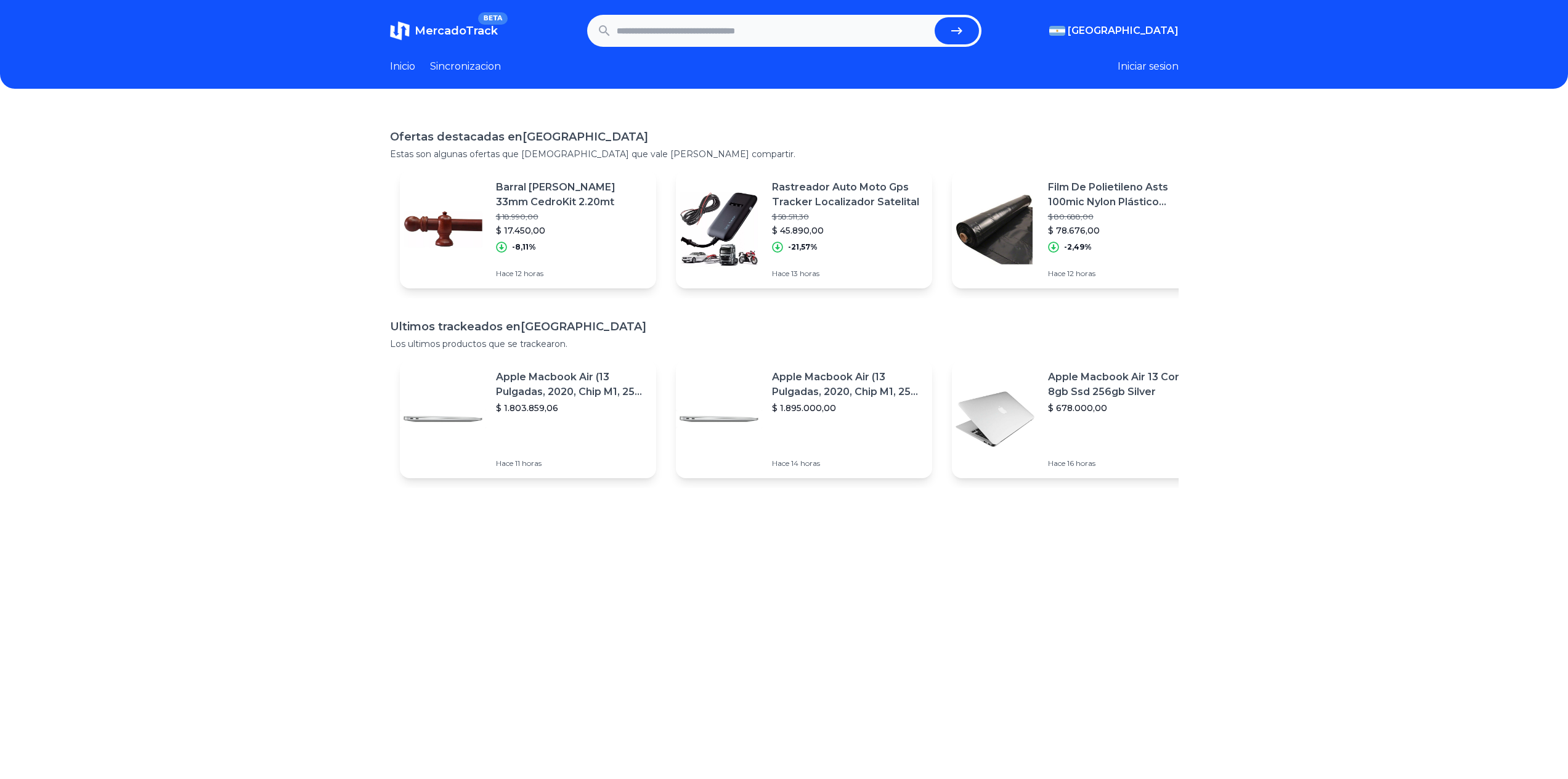
click at [666, 22] on input "text" at bounding box center [773, 31] width 313 height 27
click at [658, 31] on input "text" at bounding box center [773, 31] width 313 height 27
type input "**********"
click at [934, 17] on button "submit" at bounding box center [956, 31] width 45 height 27
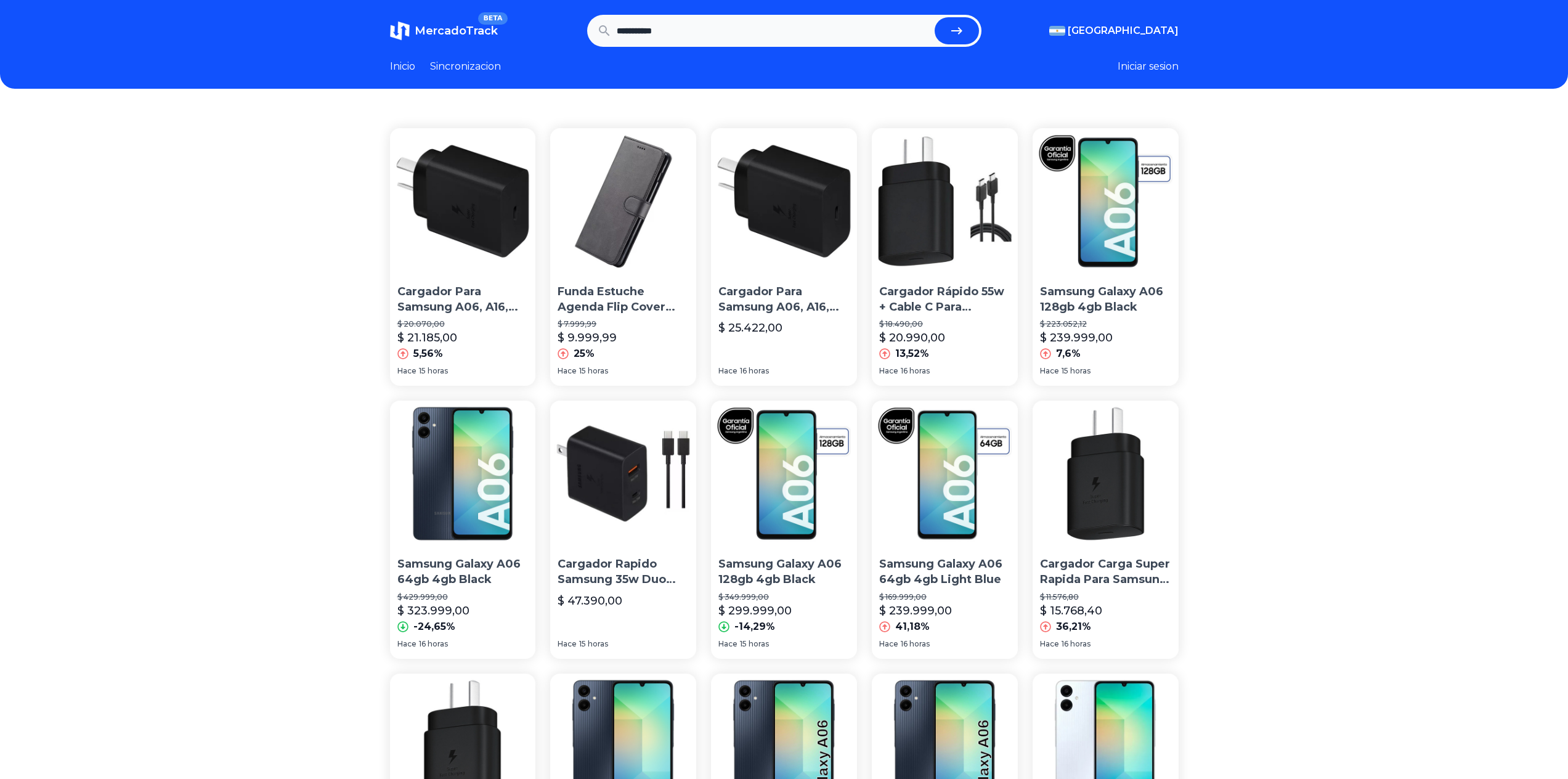
click at [958, 581] on p "Samsung Galaxy A06 64gb 4gb Light Blue" at bounding box center [944, 572] width 131 height 31
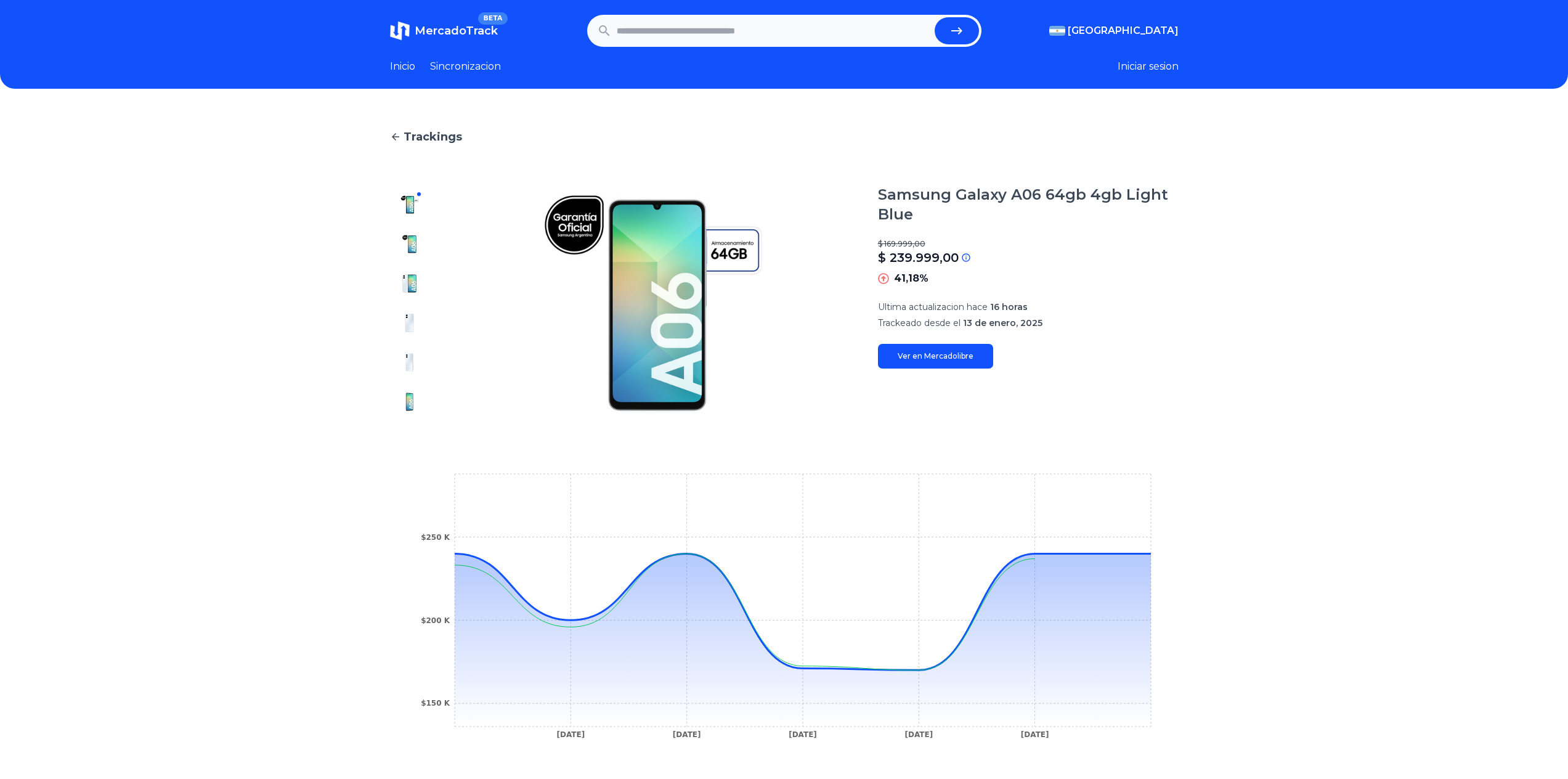
click at [485, 68] on link "Sincronizacion" at bounding box center [466, 67] width 71 height 15
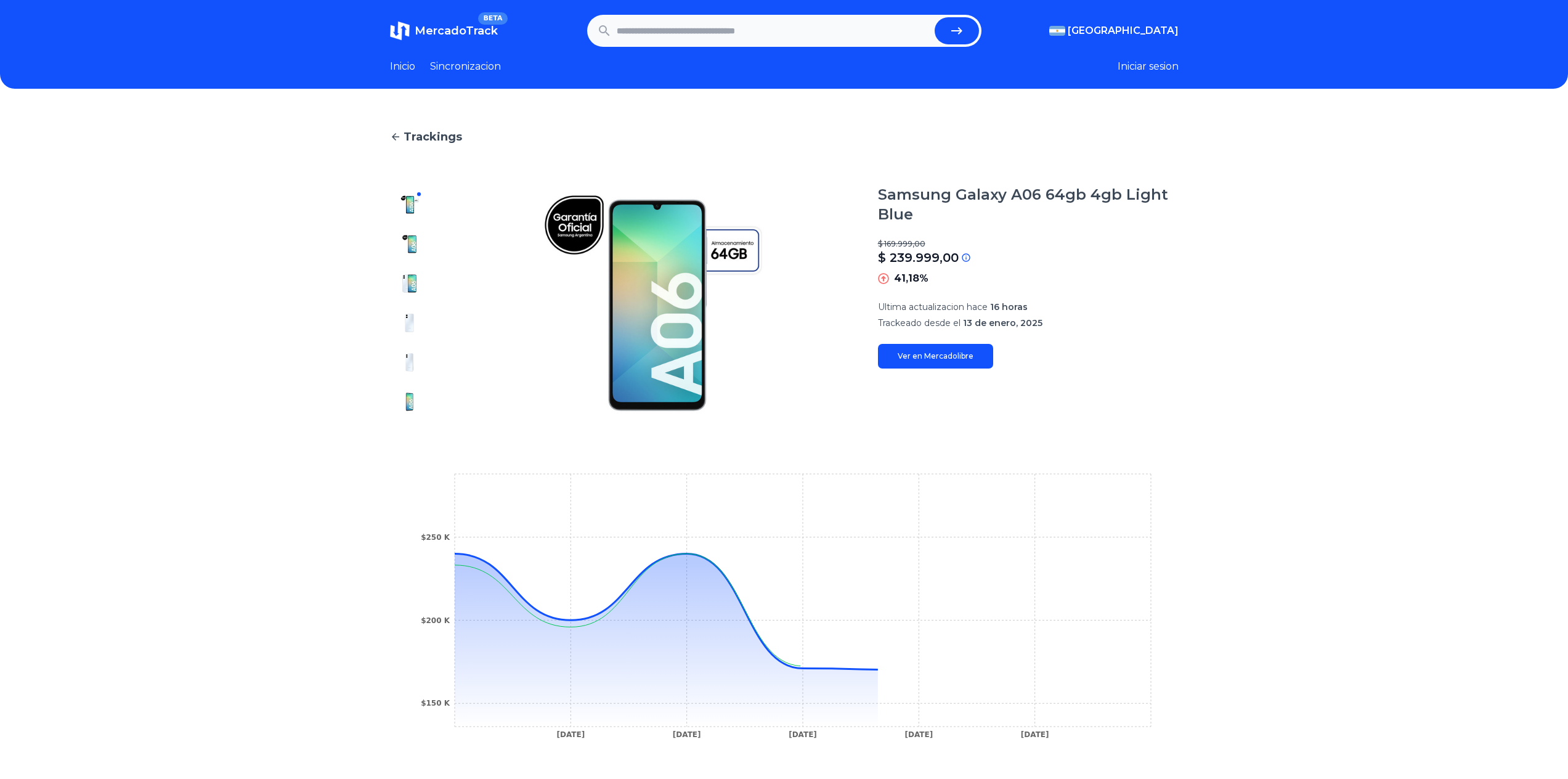
type input "**********"
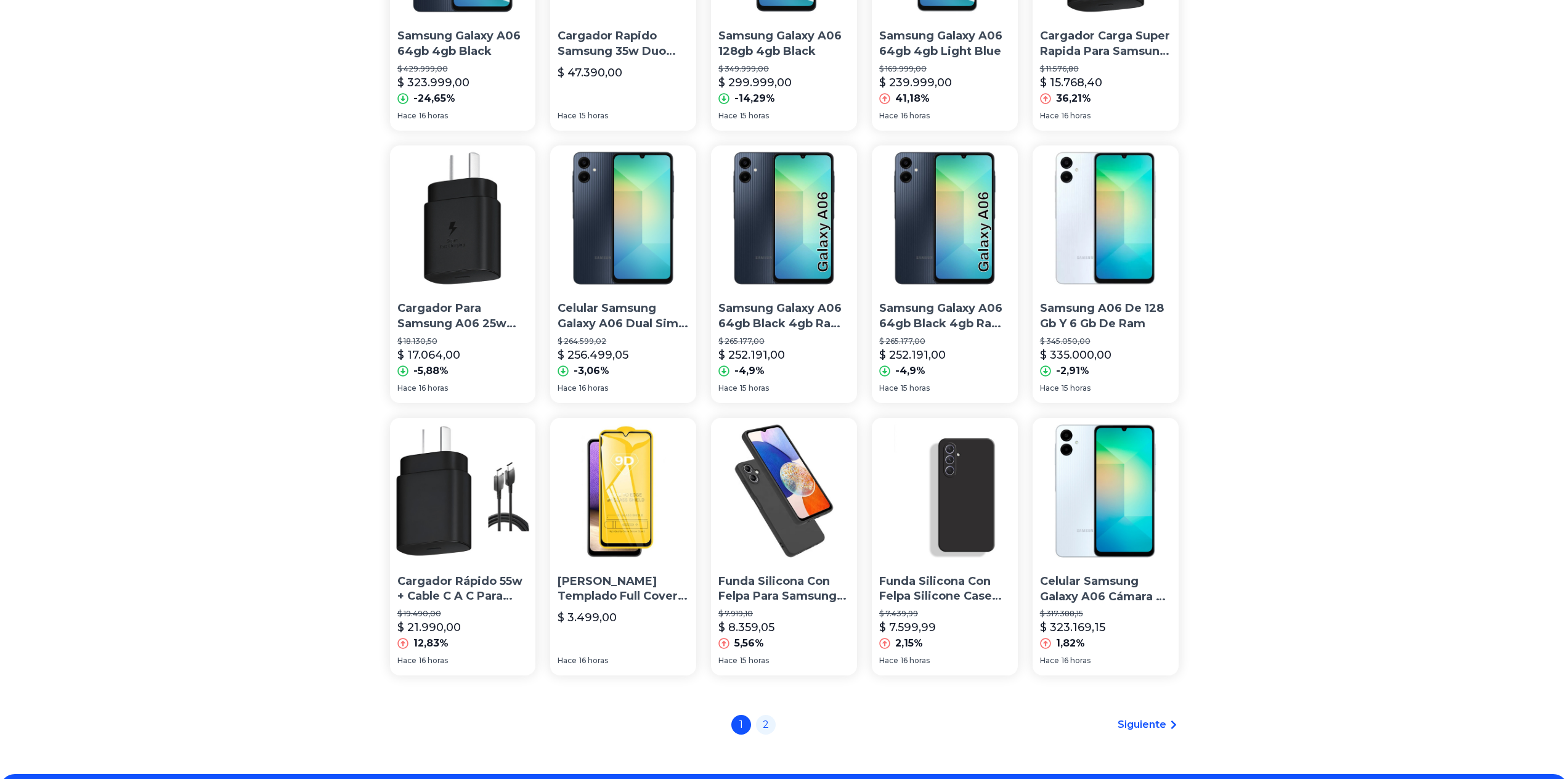
scroll to position [617, 0]
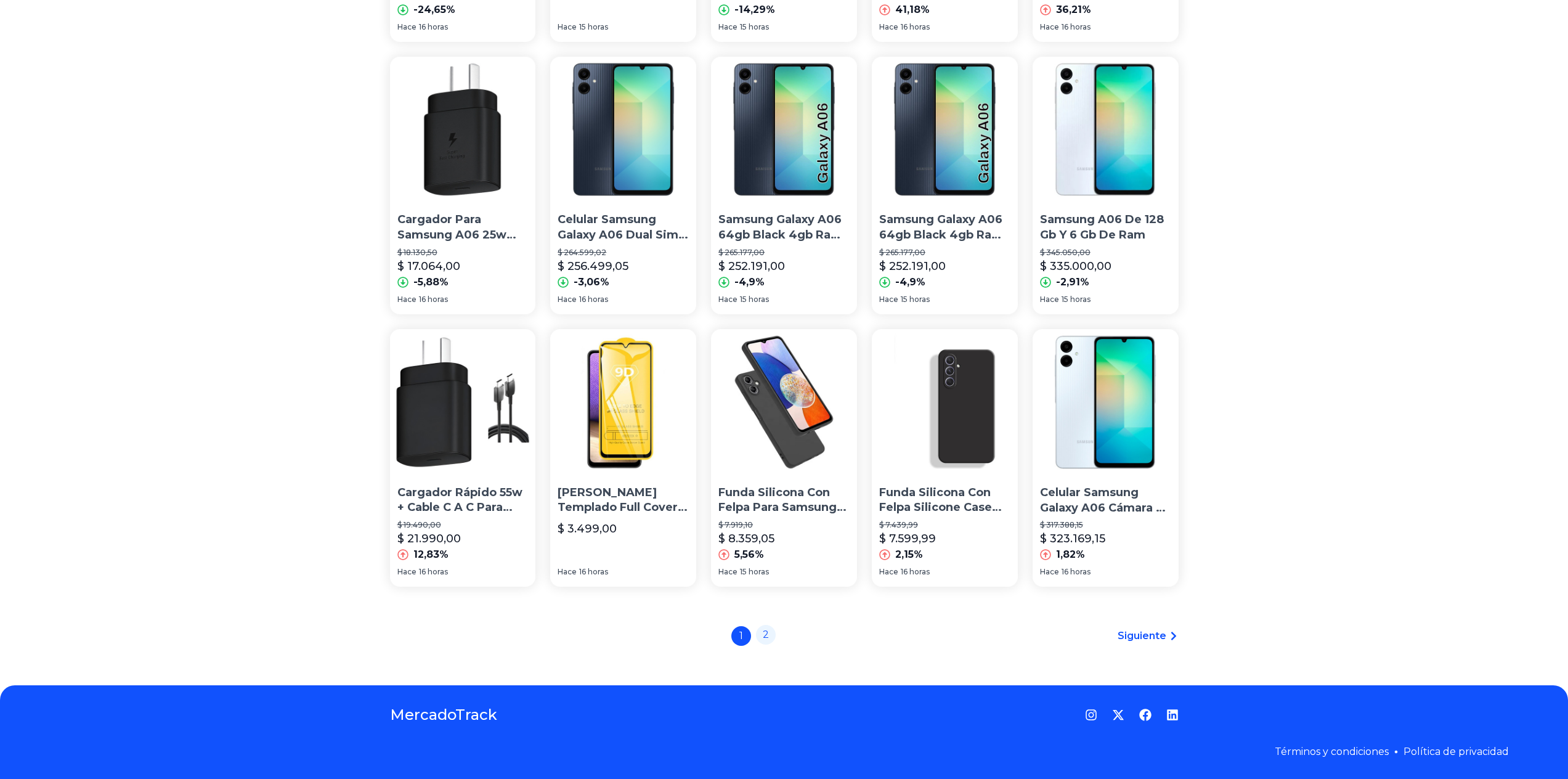
click at [772, 642] on link "2" at bounding box center [766, 635] width 20 height 20
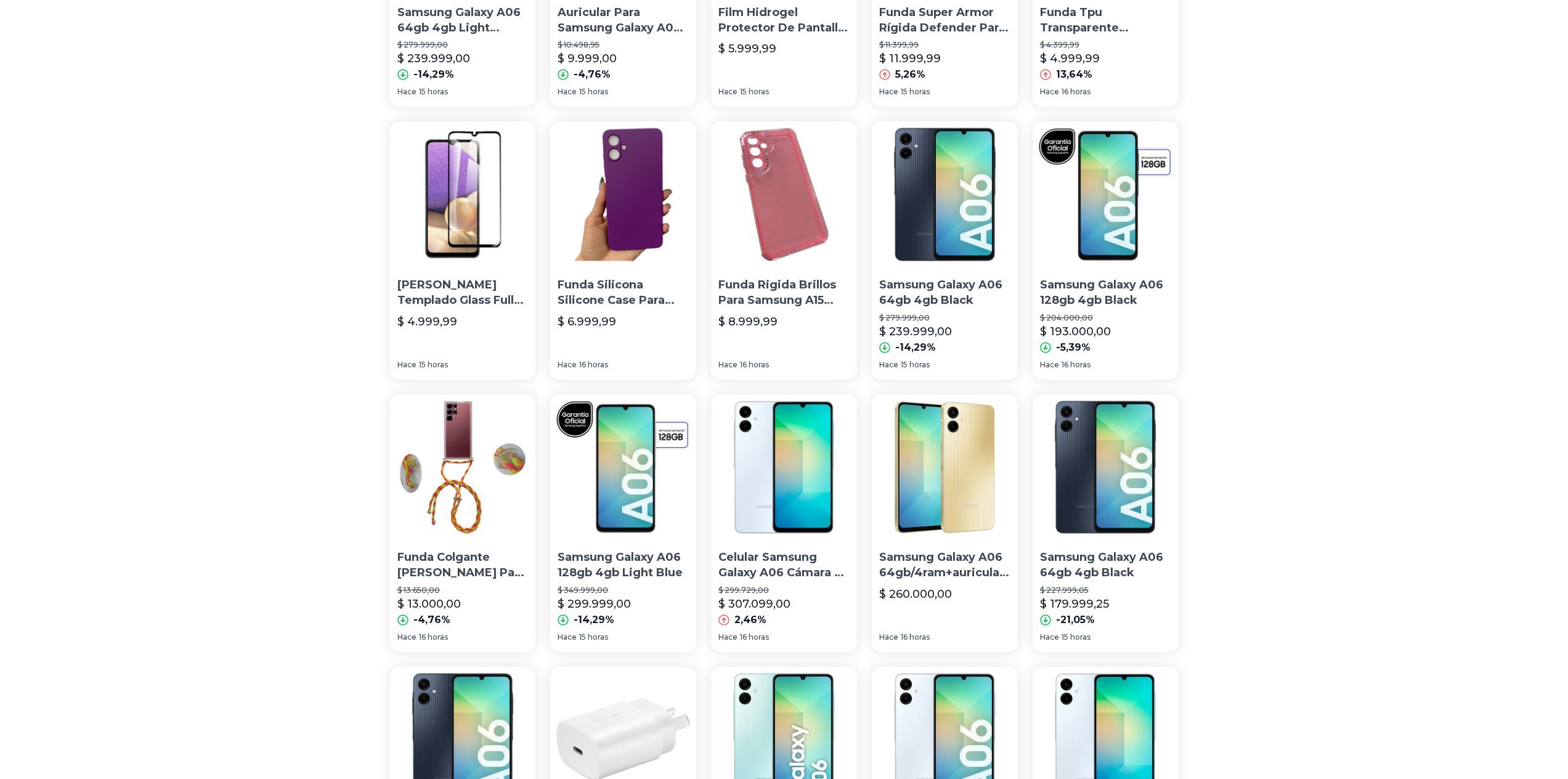
scroll to position [246, 0]
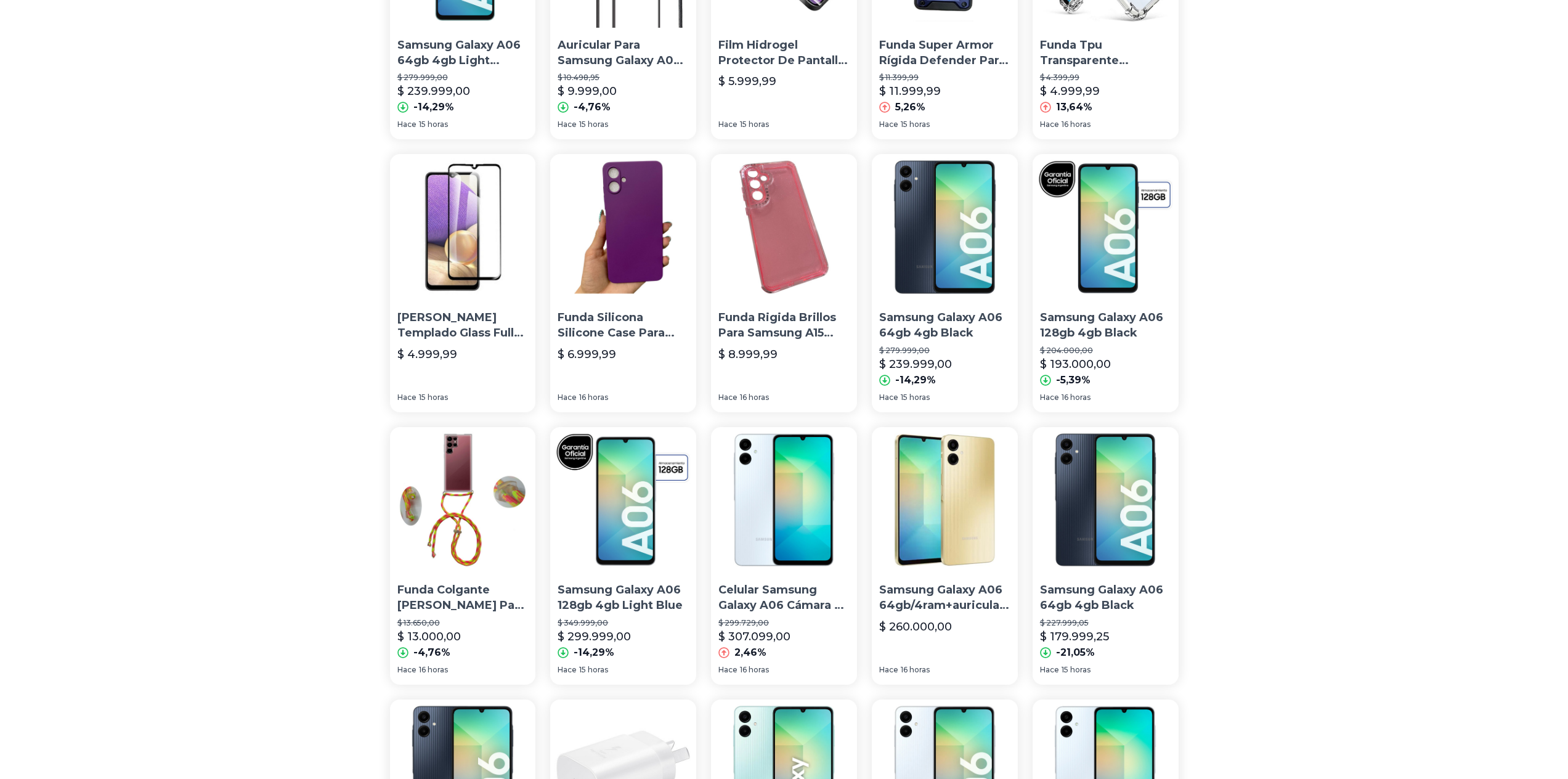
drag, startPoint x: 387, startPoint y: 543, endPoint x: 377, endPoint y: 465, distance: 78.6
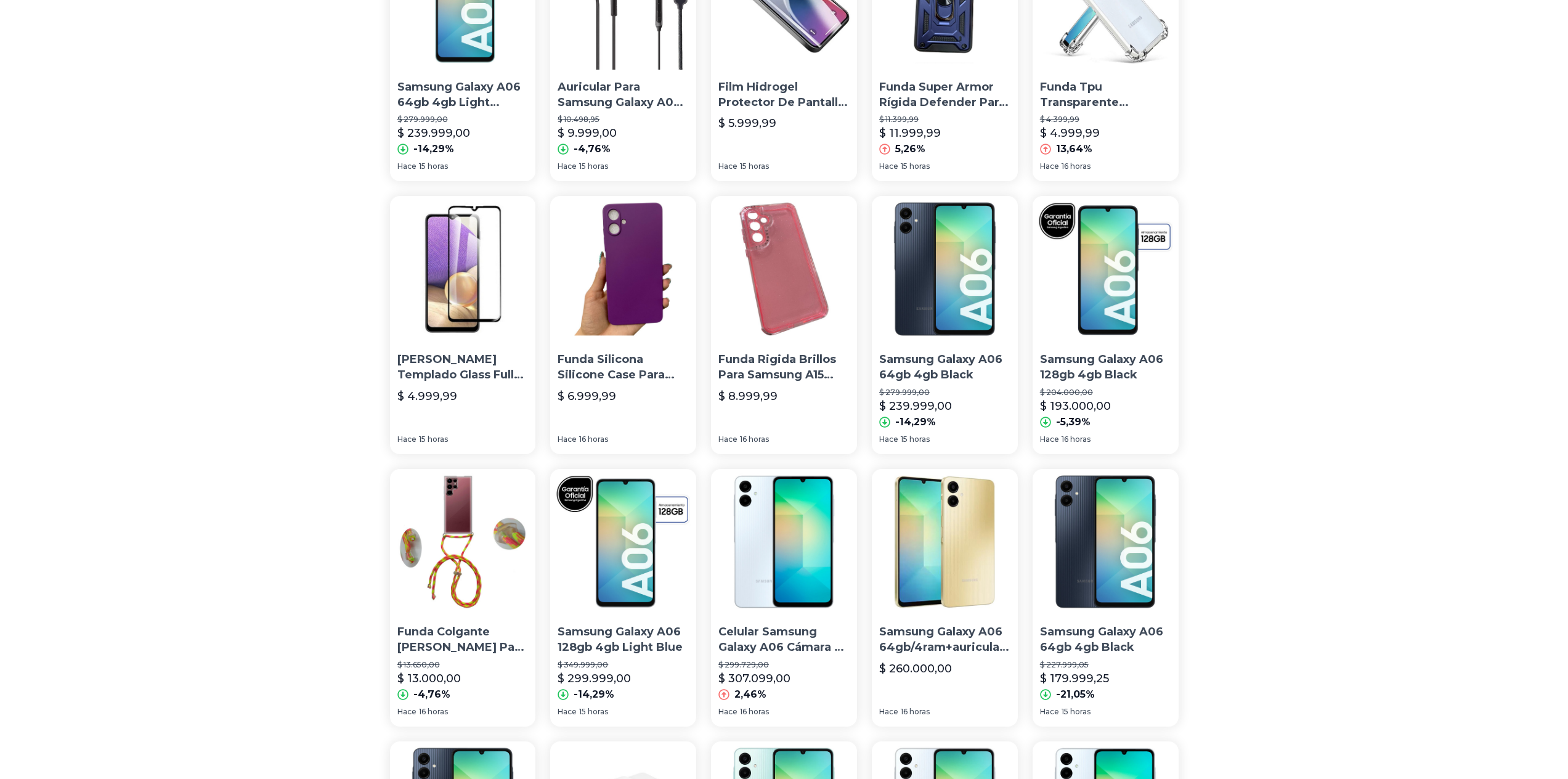
scroll to position [0, 0]
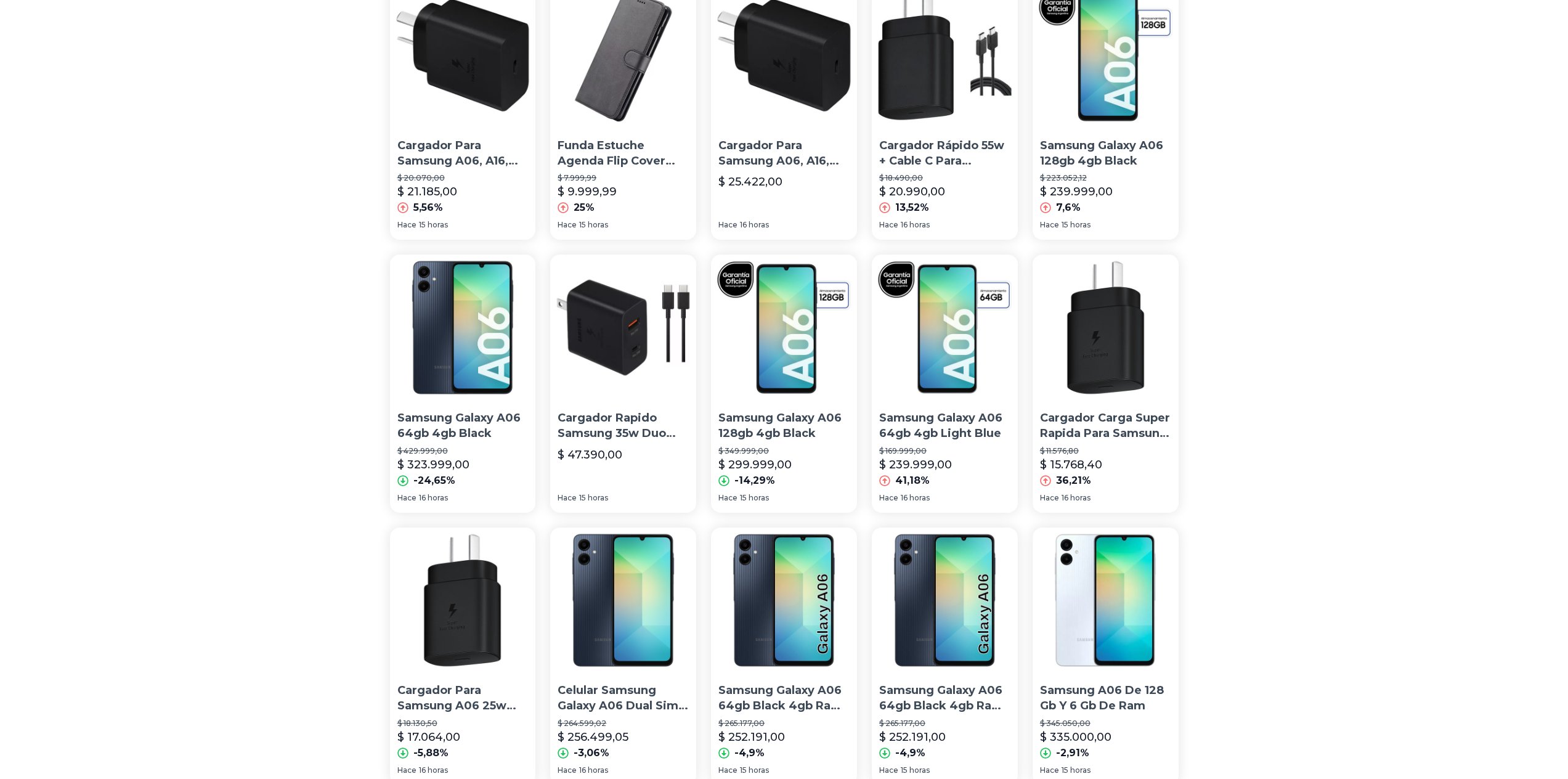
scroll to position [432, 0]
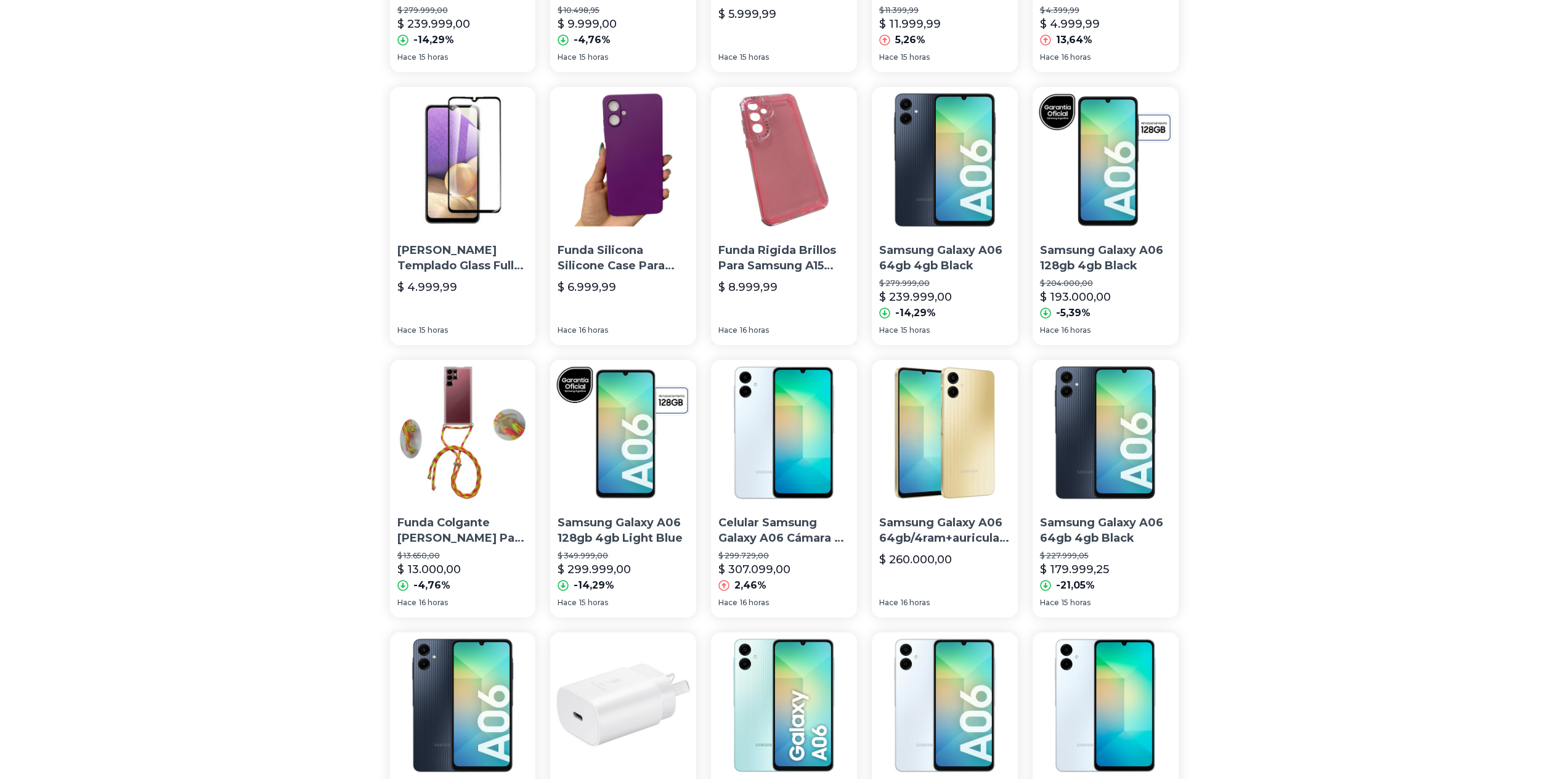
scroll to position [369, 0]
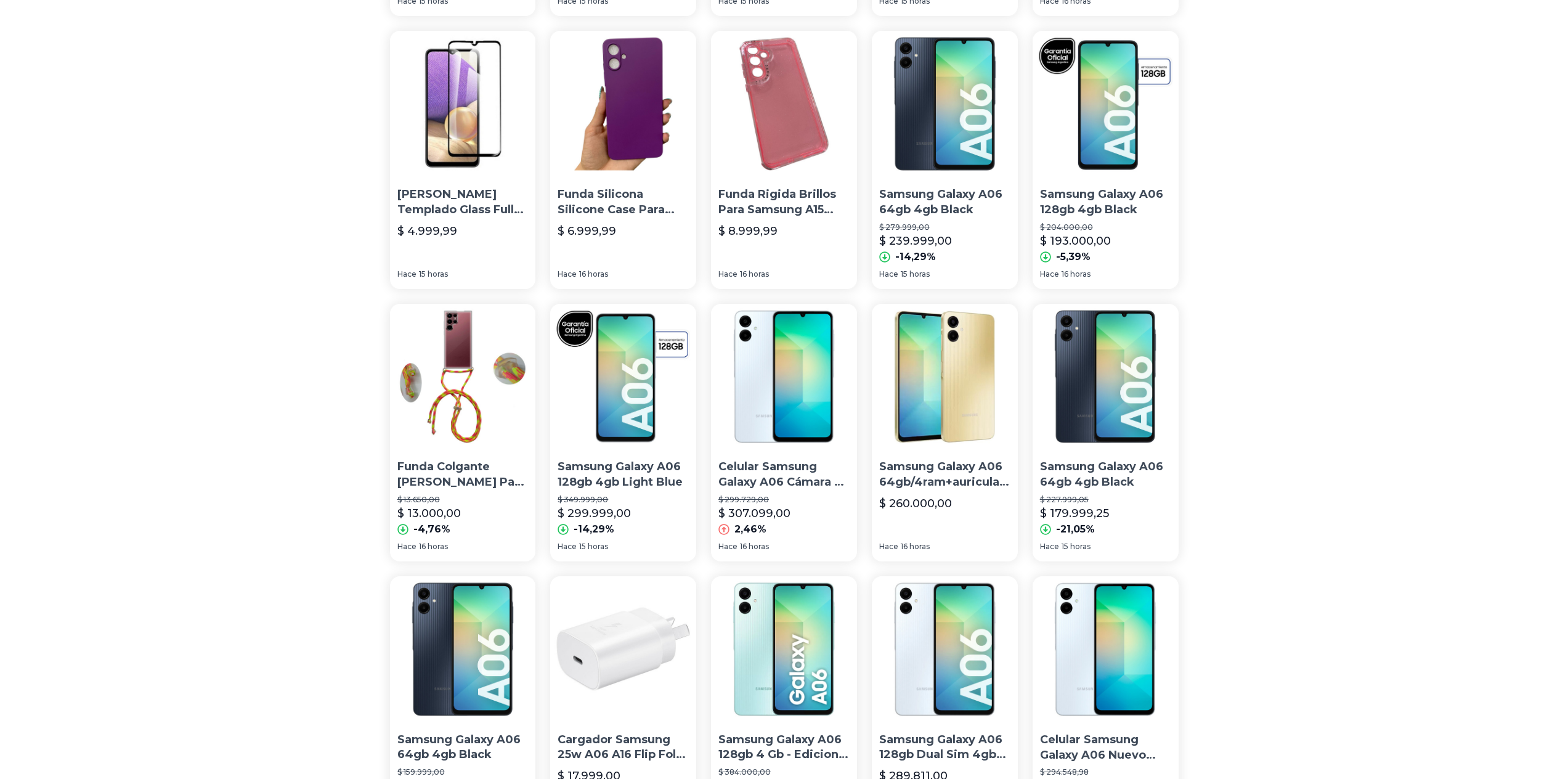
click at [924, 271] on span "15 horas" at bounding box center [915, 274] width 29 height 10
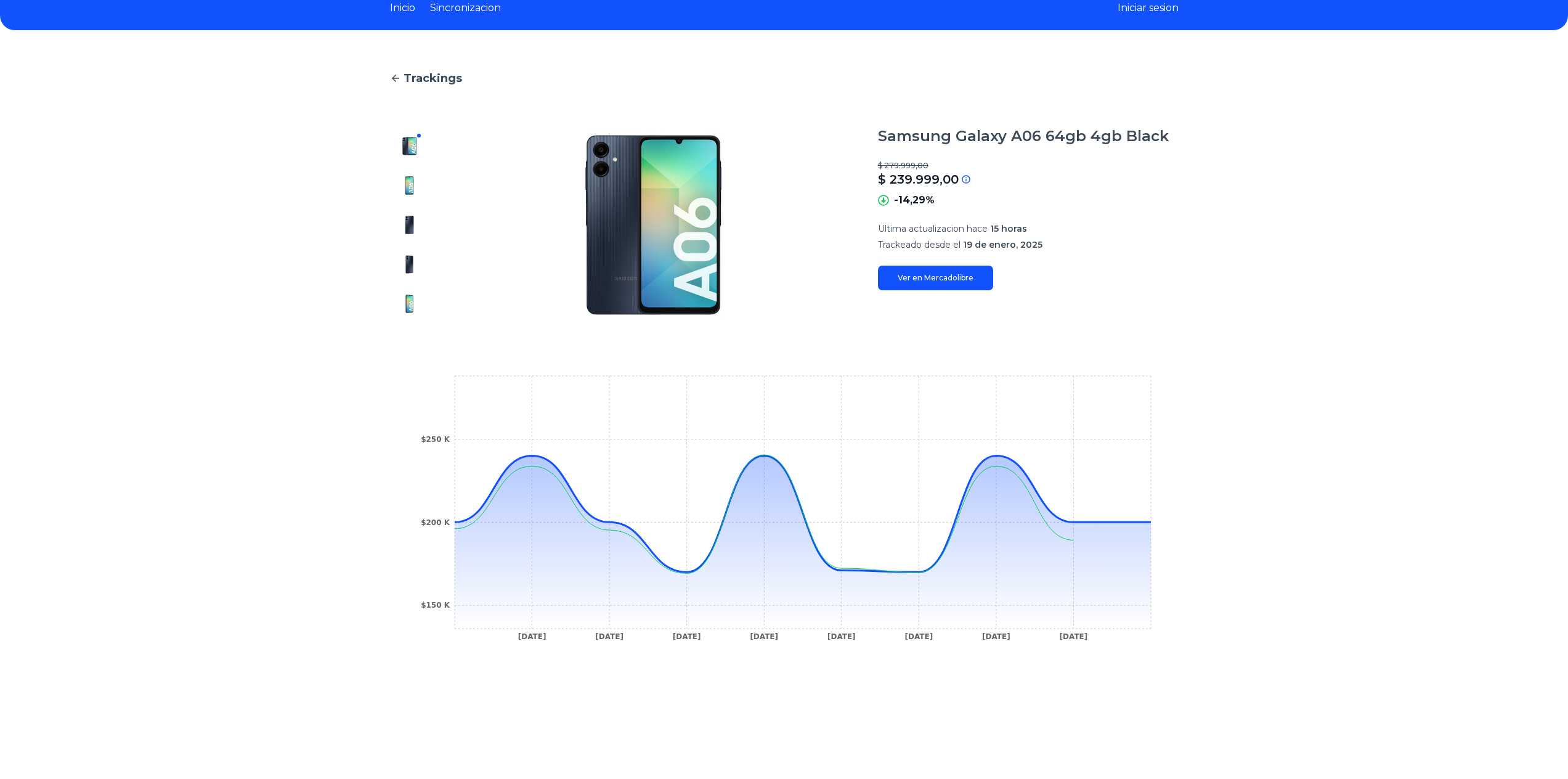
scroll to position [61, 0]
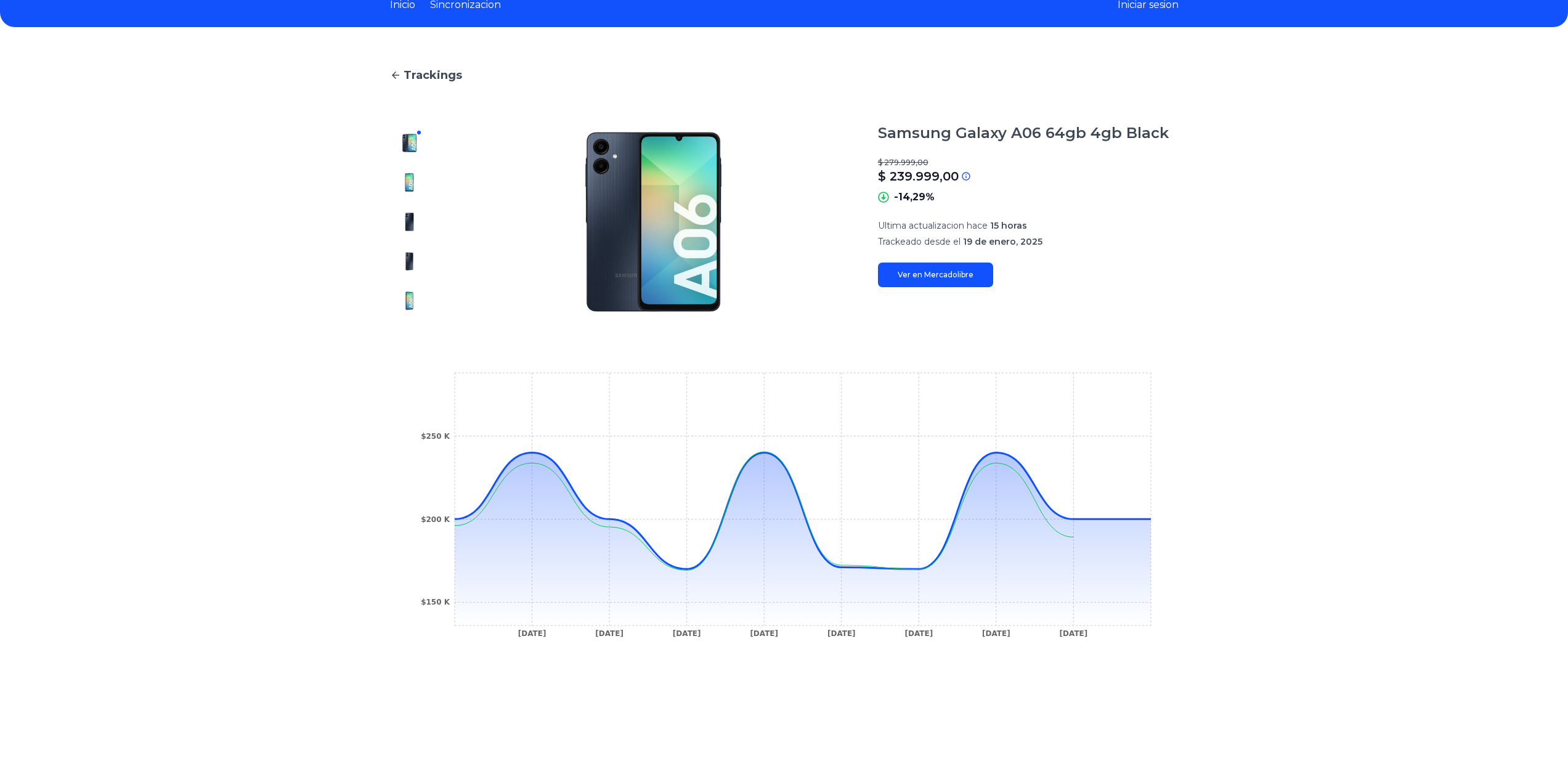
click at [920, 275] on link "Ver en Mercadolibre" at bounding box center [935, 275] width 115 height 25
type input "**********"
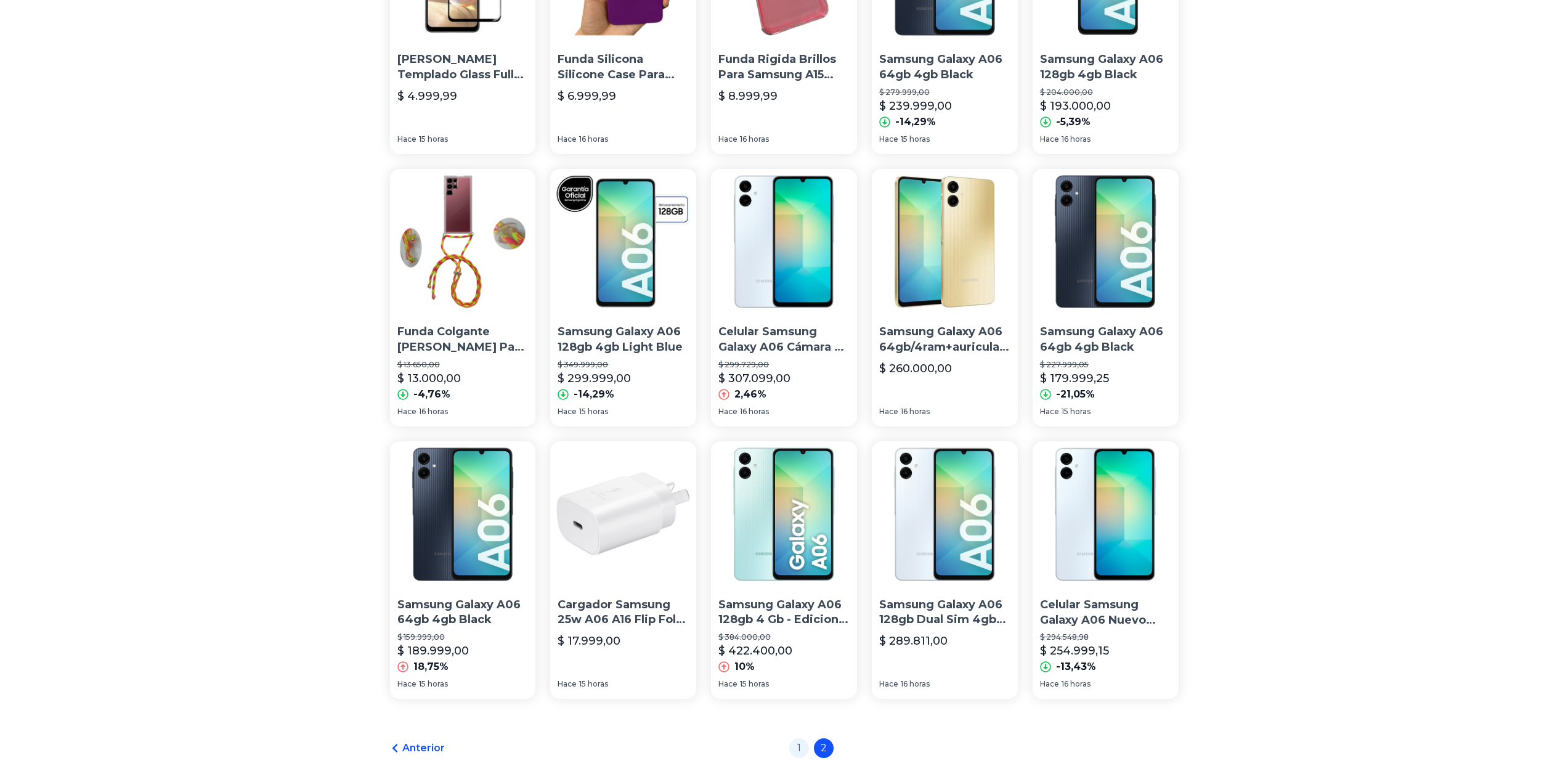
scroll to position [554, 0]
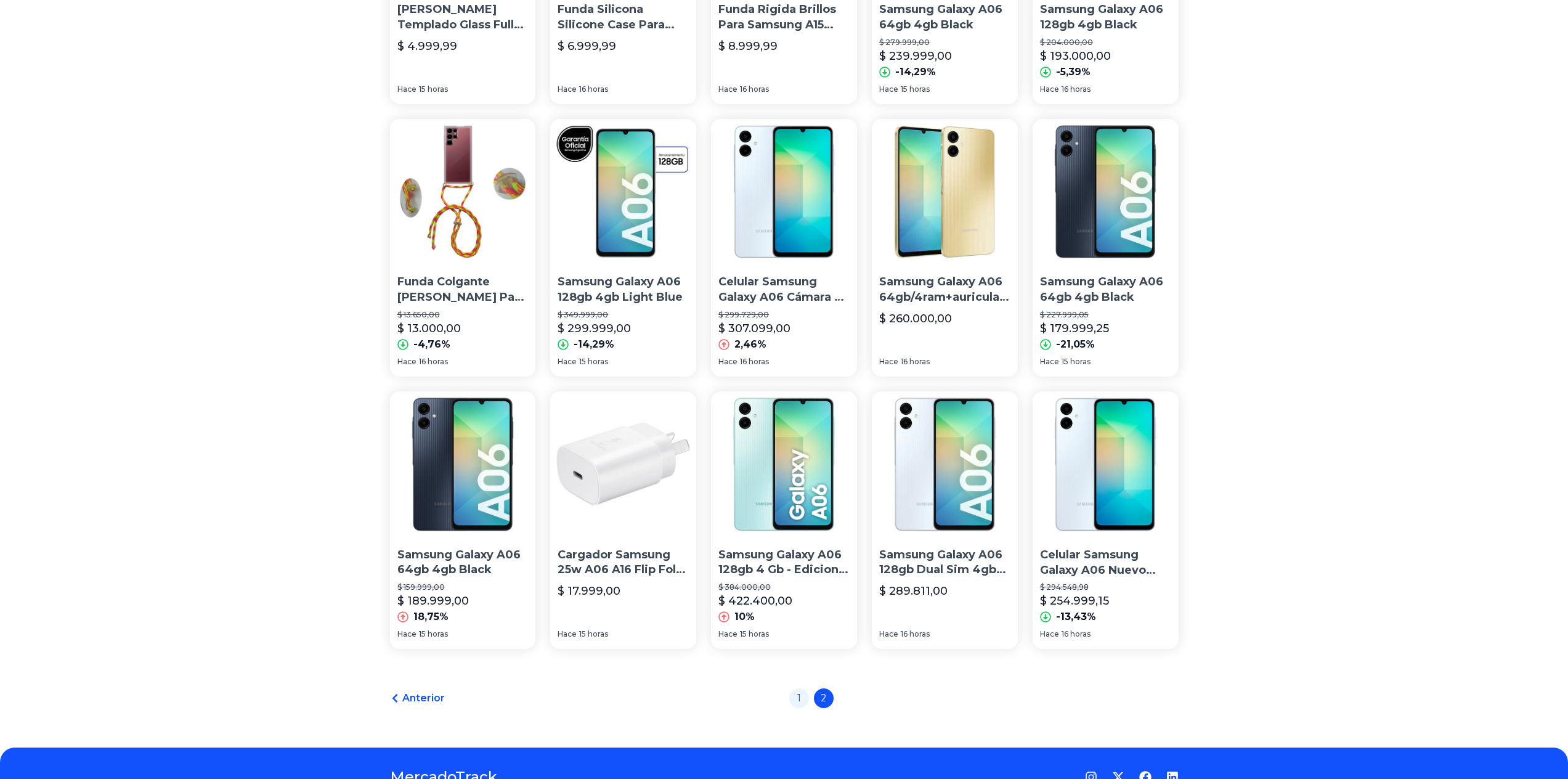
click at [1113, 231] on img at bounding box center [1105, 191] width 146 height 146
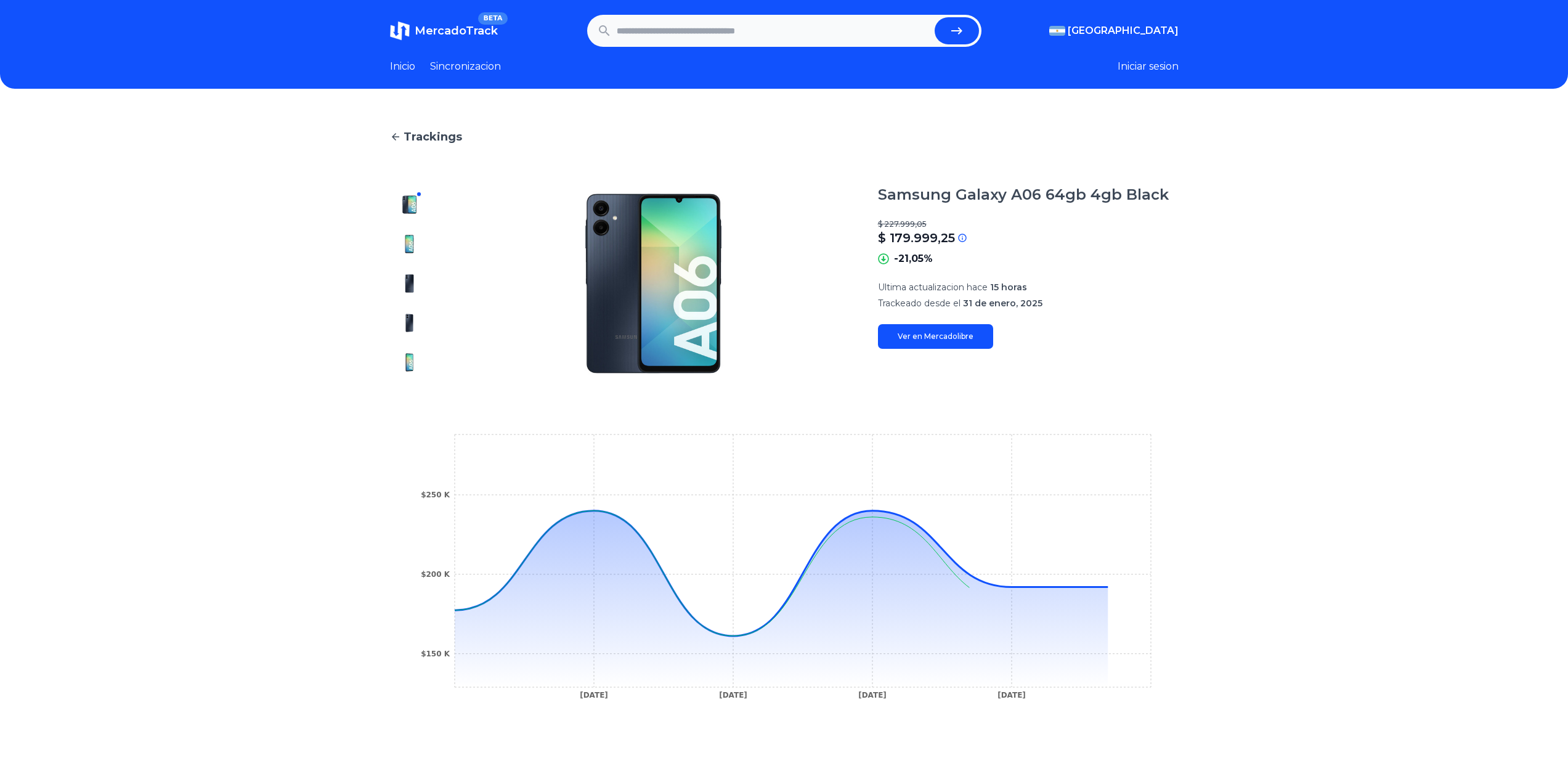
click at [950, 335] on link "Ver en Mercadolibre" at bounding box center [935, 336] width 115 height 25
type input "**********"
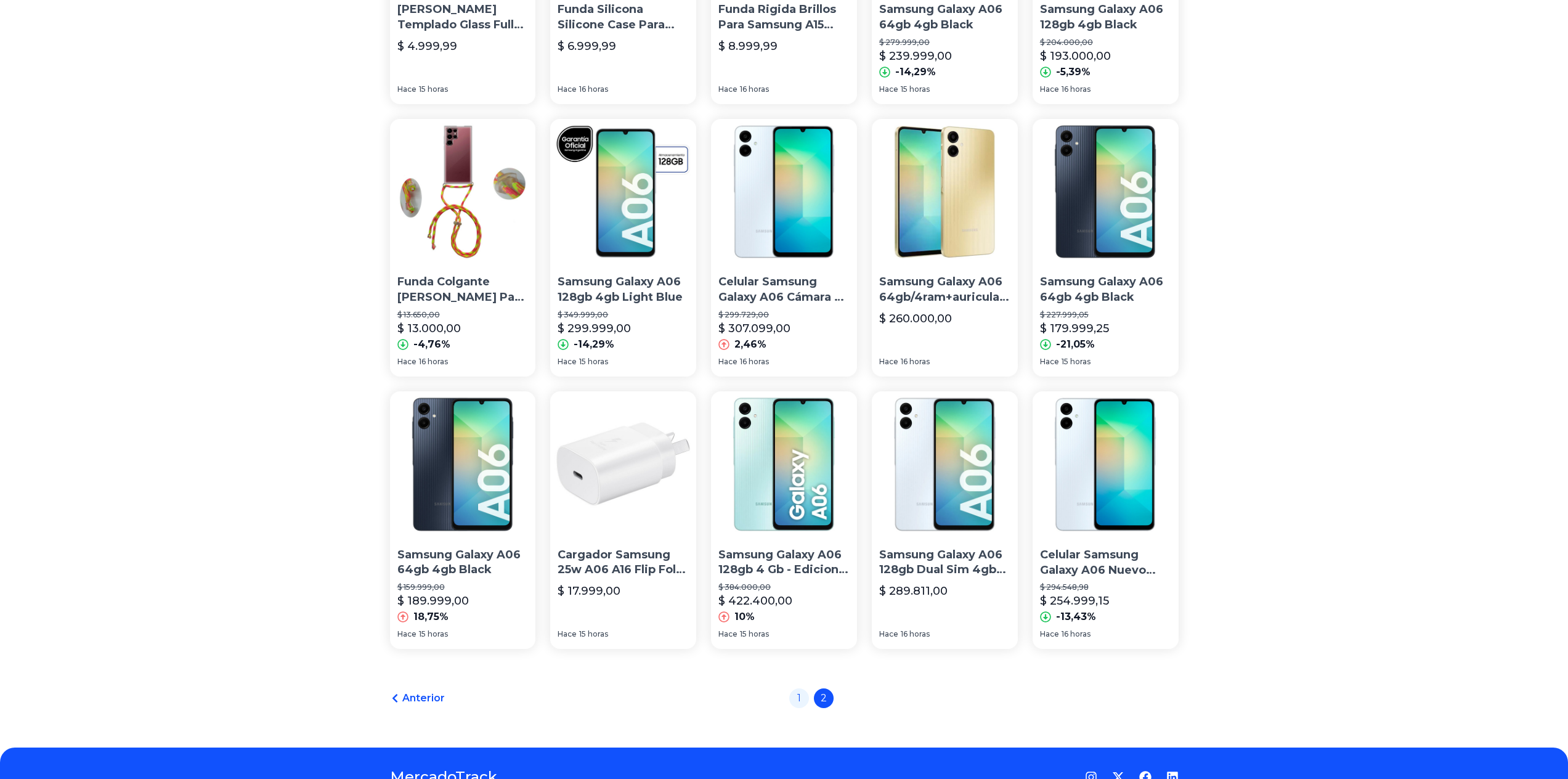
click at [488, 560] on p "Samsung Galaxy A06 64gb 4gb Black" at bounding box center [463, 562] width 131 height 31
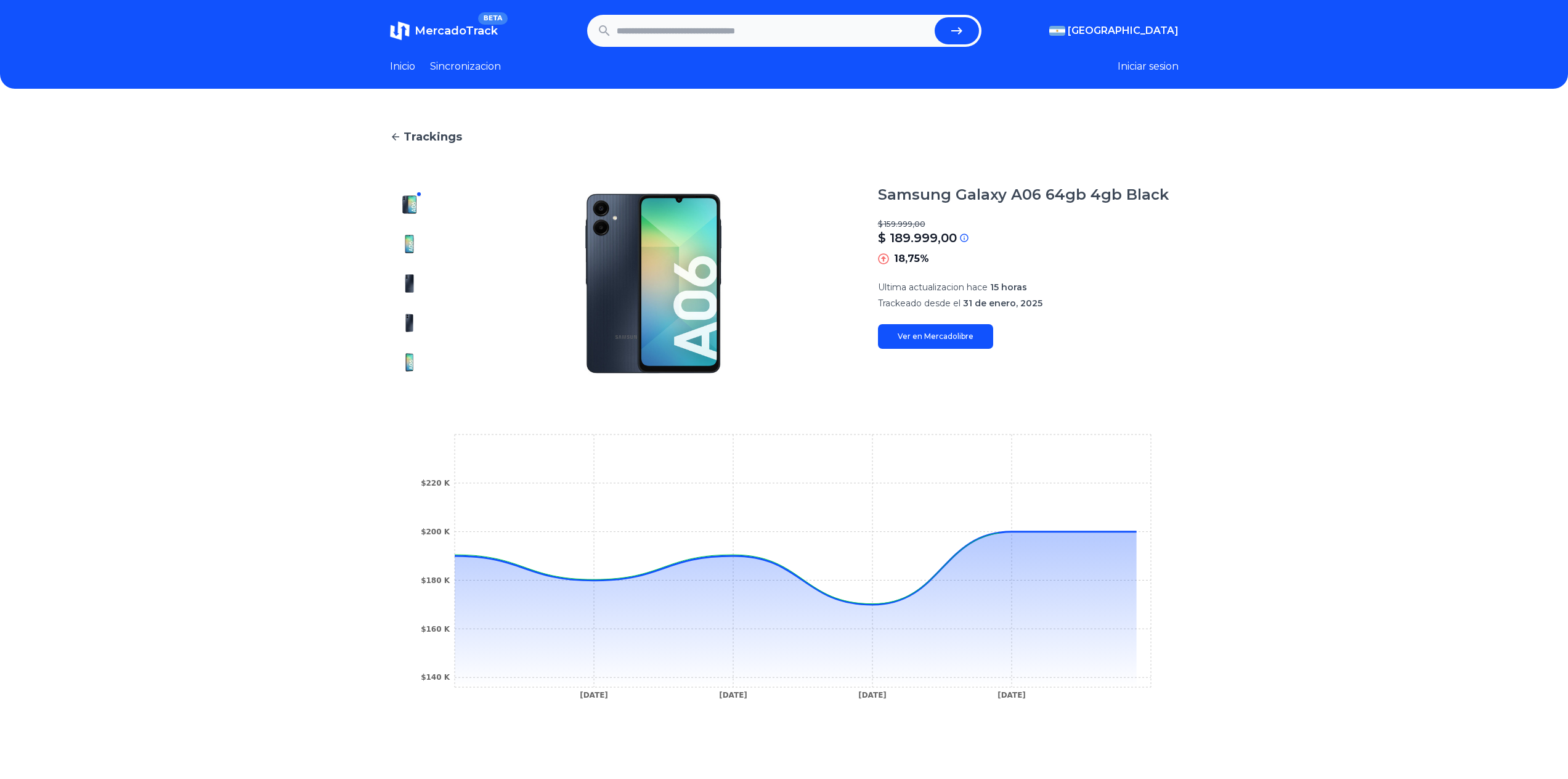
click at [947, 341] on link "Ver en Mercadolibre" at bounding box center [935, 336] width 115 height 25
click at [561, 573] on icon "31 Jan 25 31 Jan 25 3 Feb 25 19 Feb 25 $140 K $160 K $180 K $200 K $220 K" at bounding box center [784, 570] width 739 height 277
click at [594, 582] on icon at bounding box center [803, 609] width 696 height 155
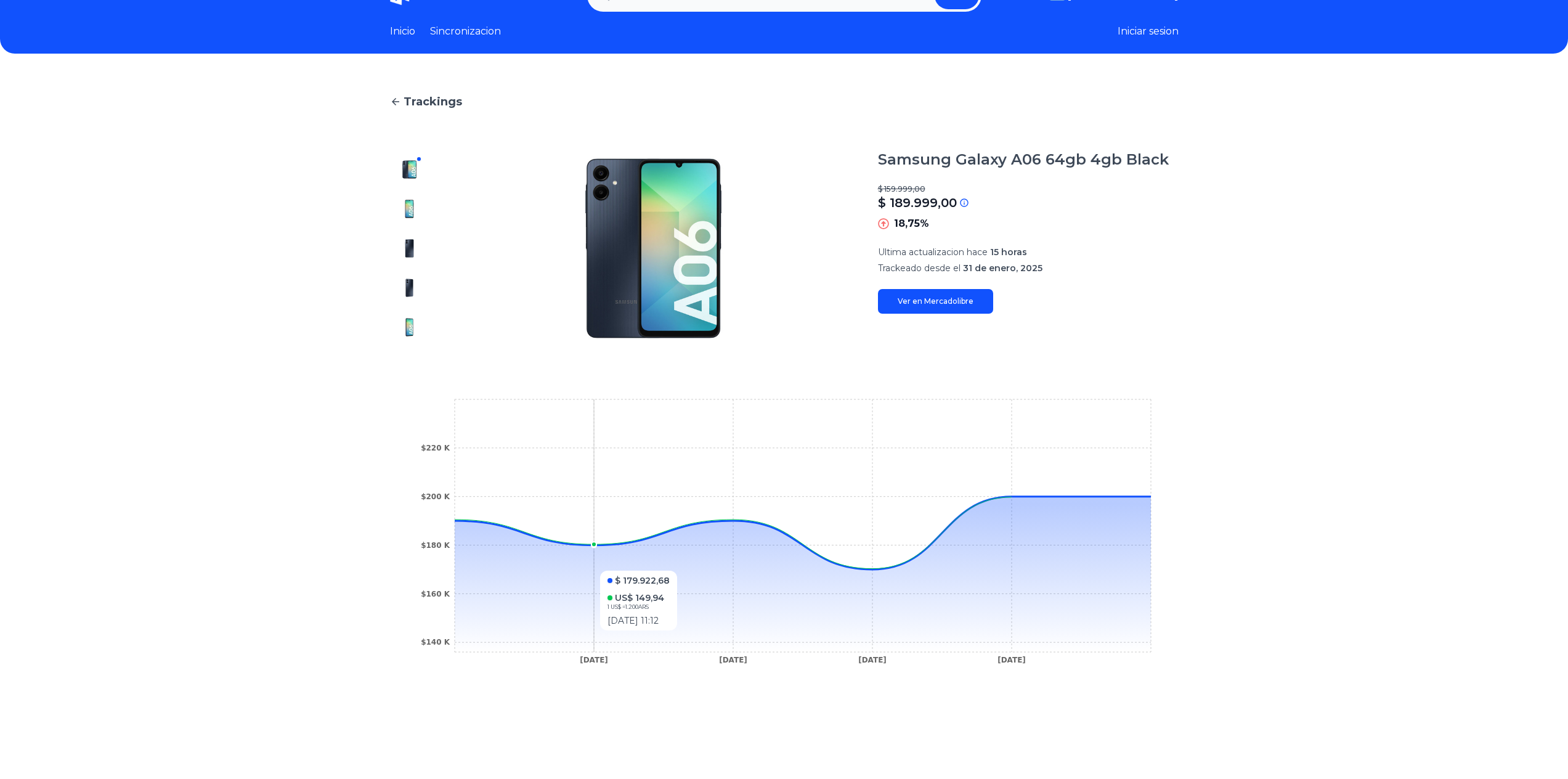
scroll to position [185, 0]
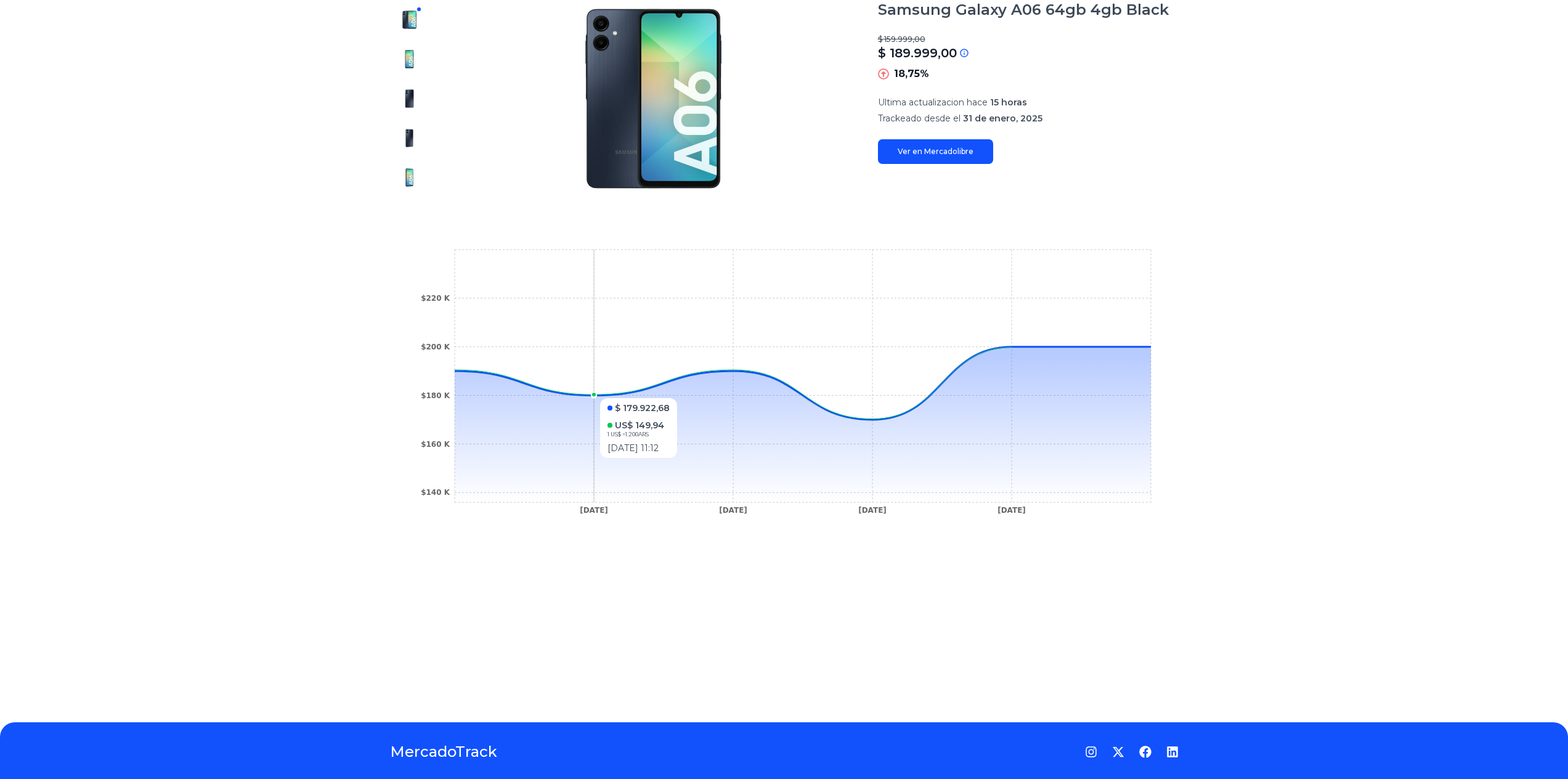
drag, startPoint x: 518, startPoint y: 386, endPoint x: 506, endPoint y: 391, distance: 13.0
click at [530, 392] on icon at bounding box center [803, 424] width 696 height 155
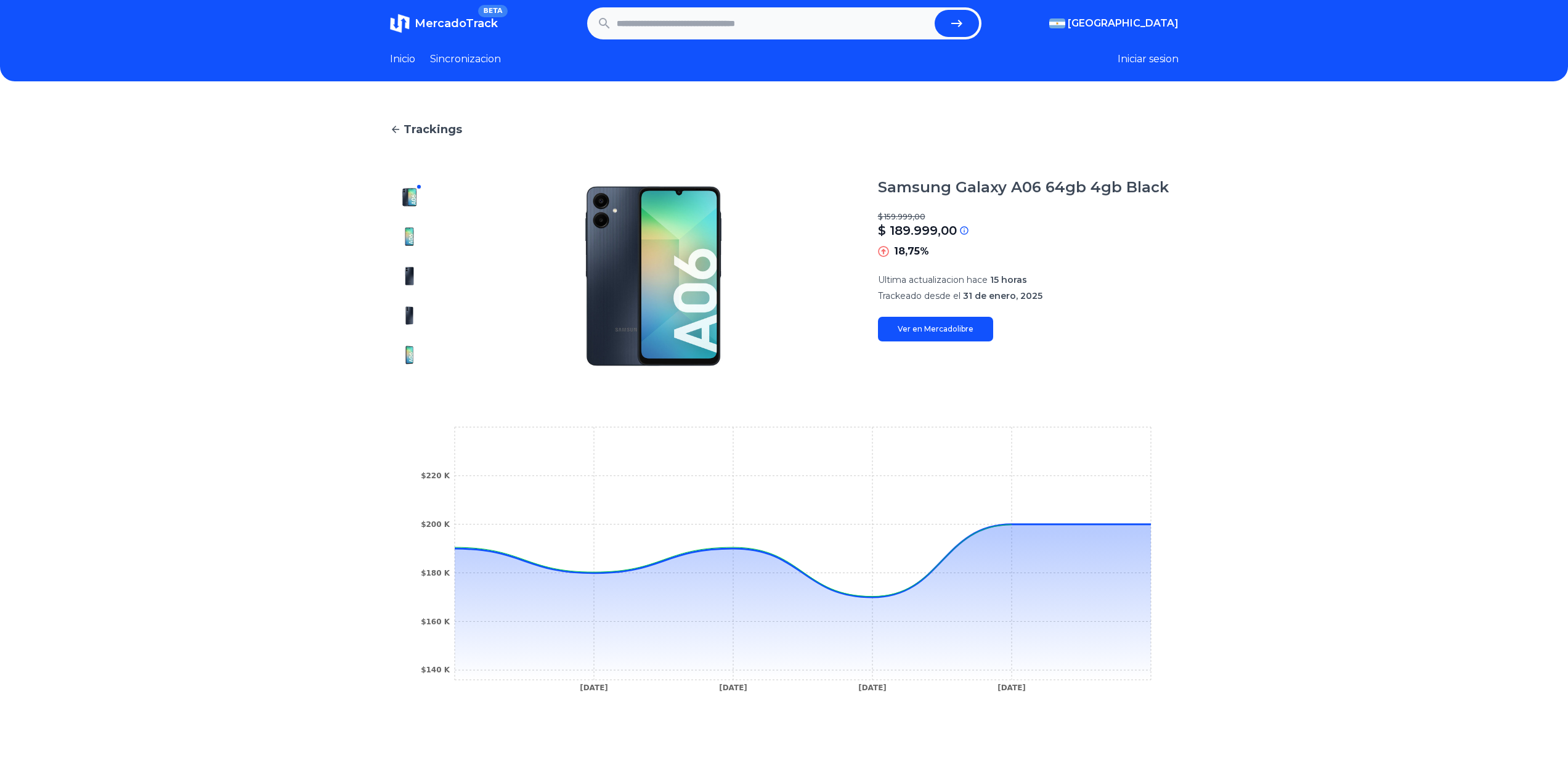
scroll to position [0, 0]
